Goal: Task Accomplishment & Management: Complete application form

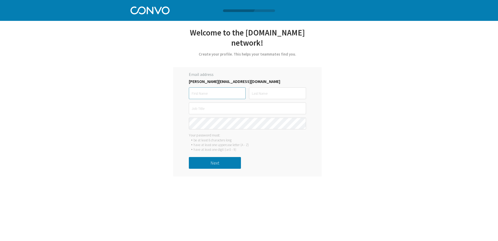
click at [218, 97] on input "text" at bounding box center [217, 93] width 57 height 12
type input "[PERSON_NAME]"
click at [260, 94] on input "text" at bounding box center [277, 93] width 57 height 12
type input "[PERSON_NAME]"
click at [236, 112] on input "text" at bounding box center [247, 108] width 117 height 12
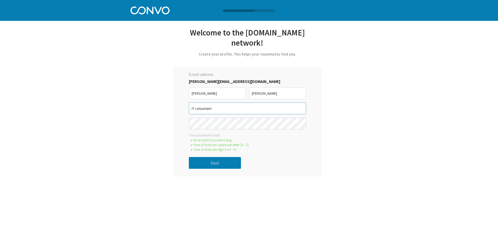
click at [200, 108] on input "IT colsuntant" at bounding box center [247, 108] width 117 height 12
click at [206, 109] on input "IT consuntant" at bounding box center [247, 108] width 117 height 12
type input "IT consultant"
click at [340, 113] on div "Let’s get started with Convo *Only registered personal email address and phone …" at bounding box center [247, 101] width 205 height 149
click at [231, 164] on button "Next" at bounding box center [215, 163] width 52 height 12
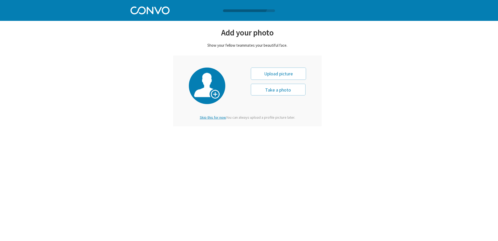
click at [218, 118] on span "Skip this for now." at bounding box center [213, 117] width 26 height 5
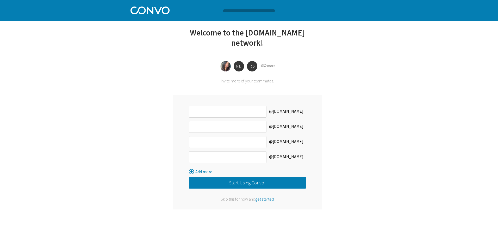
click at [278, 182] on button "Start Using Convo!" at bounding box center [247, 183] width 117 height 12
